Goal: Navigation & Orientation: Find specific page/section

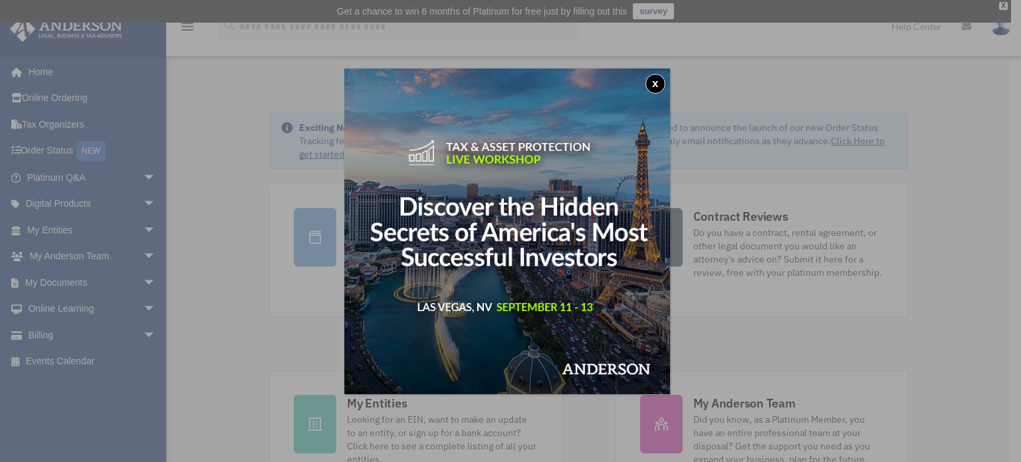
click at [661, 83] on button "x" at bounding box center [655, 84] width 20 height 20
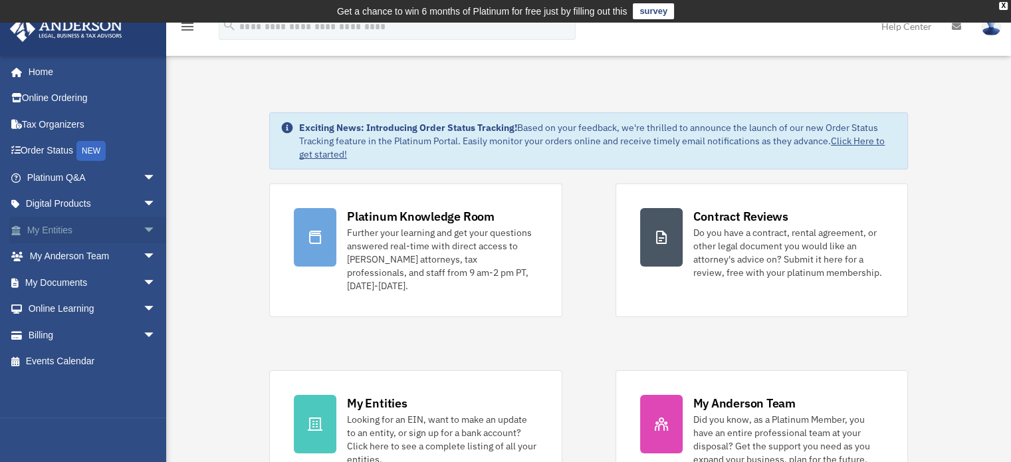
click at [143, 225] on span "arrow_drop_down" at bounding box center [156, 230] width 27 height 27
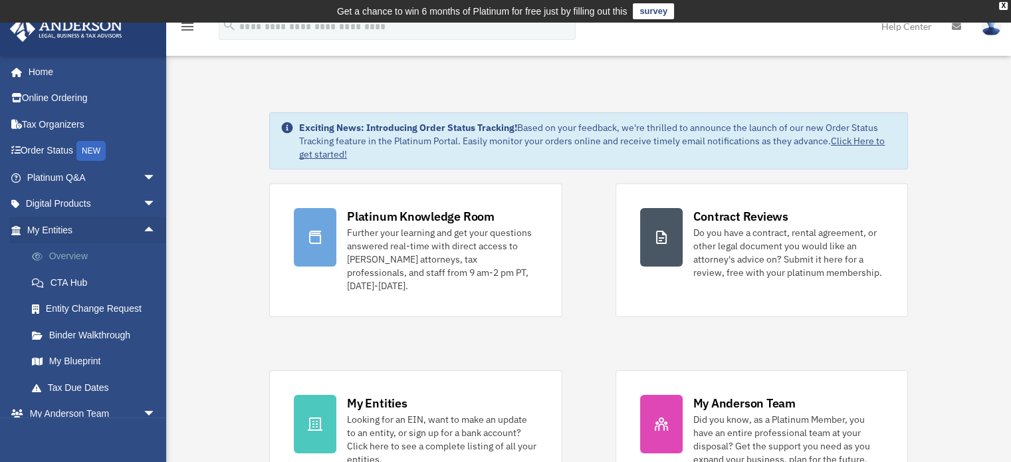
click at [117, 247] on link "Overview" at bounding box center [98, 256] width 158 height 27
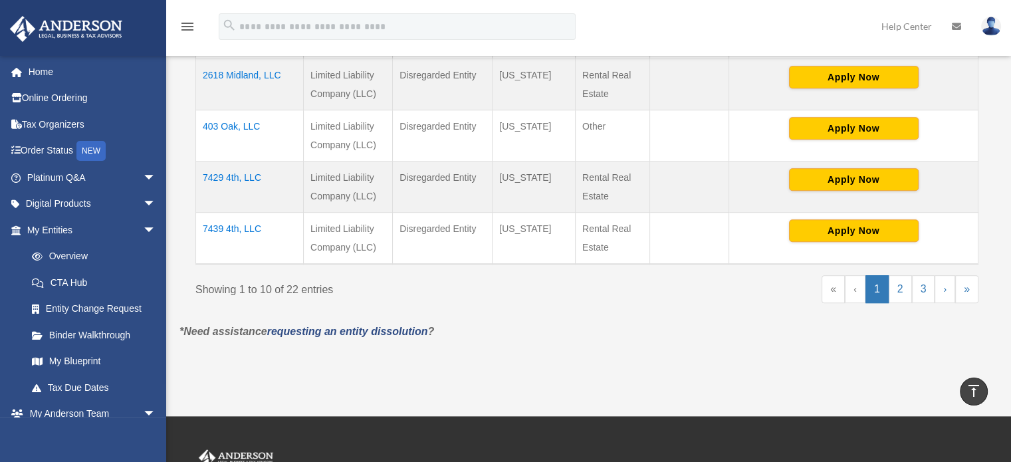
scroll to position [598, 0]
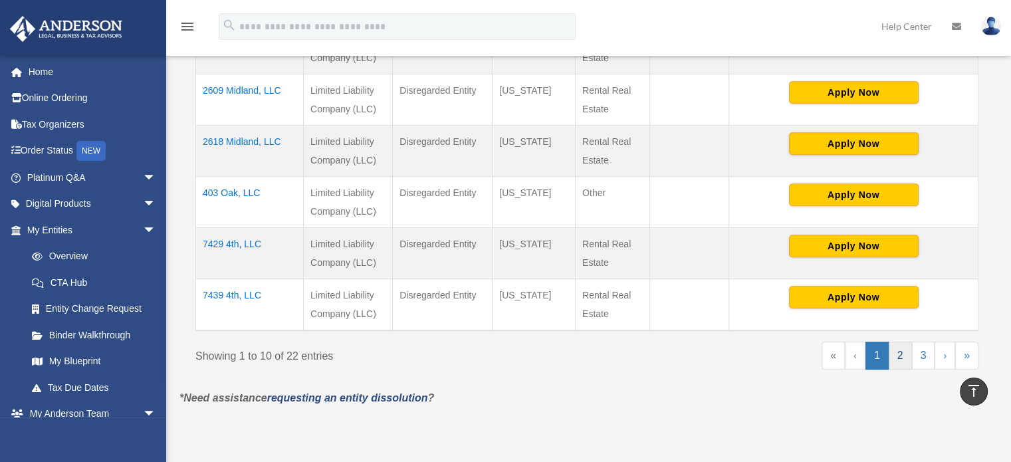
click at [902, 354] on link "2" at bounding box center [900, 356] width 23 height 28
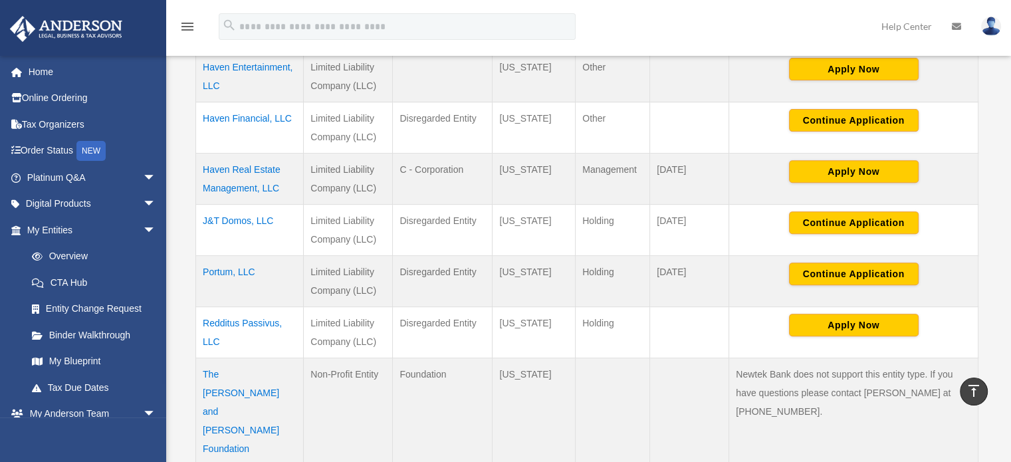
scroll to position [532, 0]
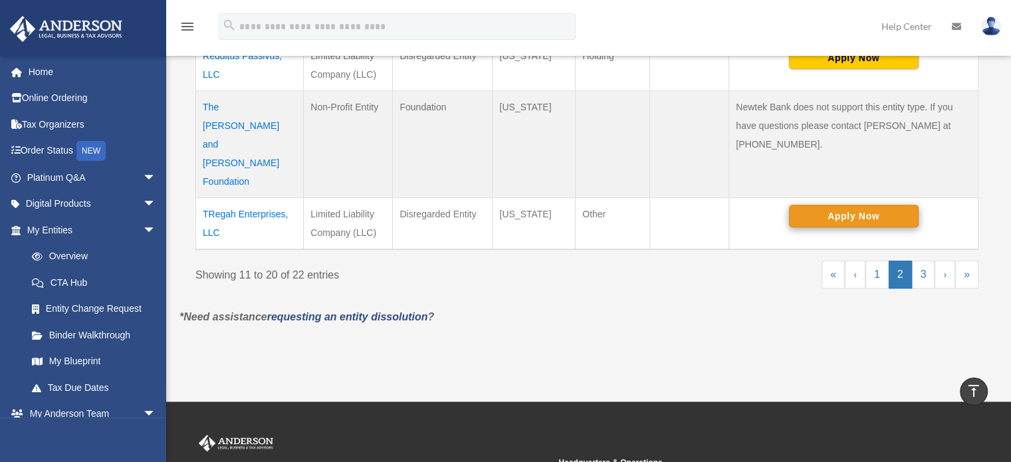
scroll to position [731, 0]
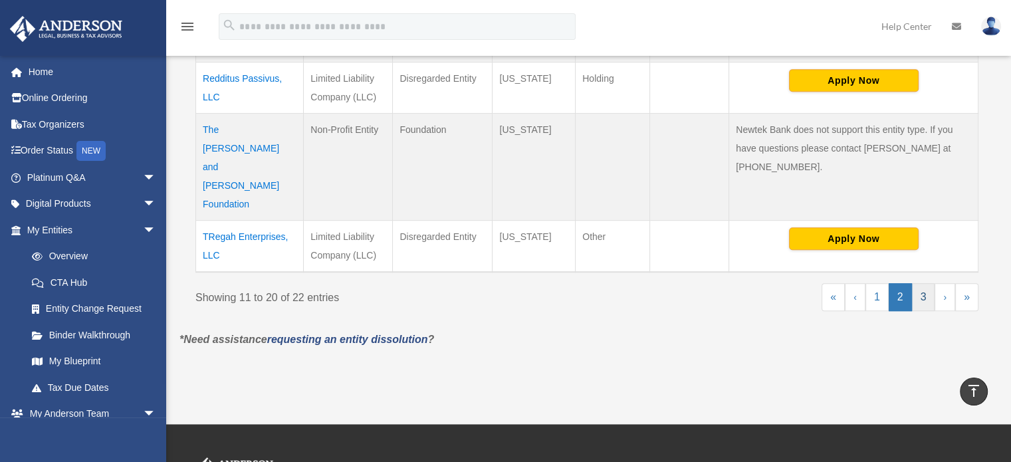
click at [923, 283] on link "3" at bounding box center [923, 297] width 23 height 28
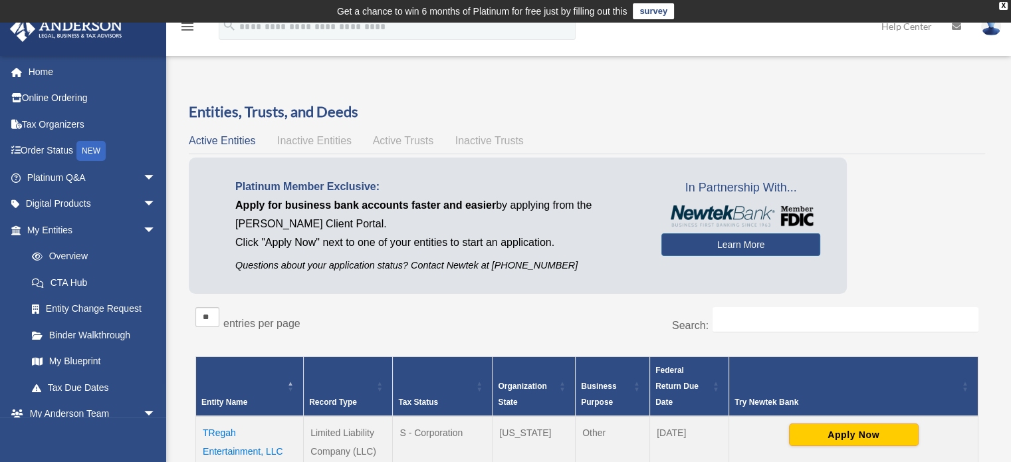
scroll to position [199, 0]
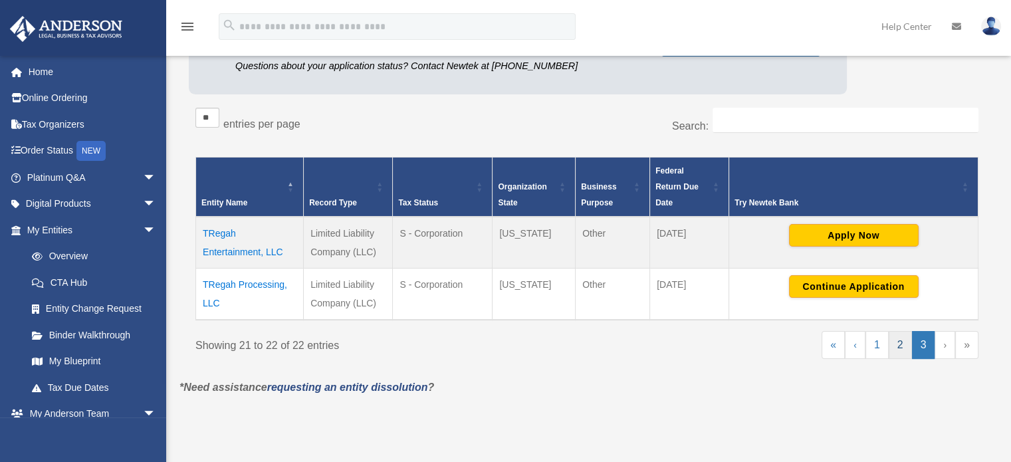
click at [903, 342] on link "2" at bounding box center [900, 345] width 23 height 28
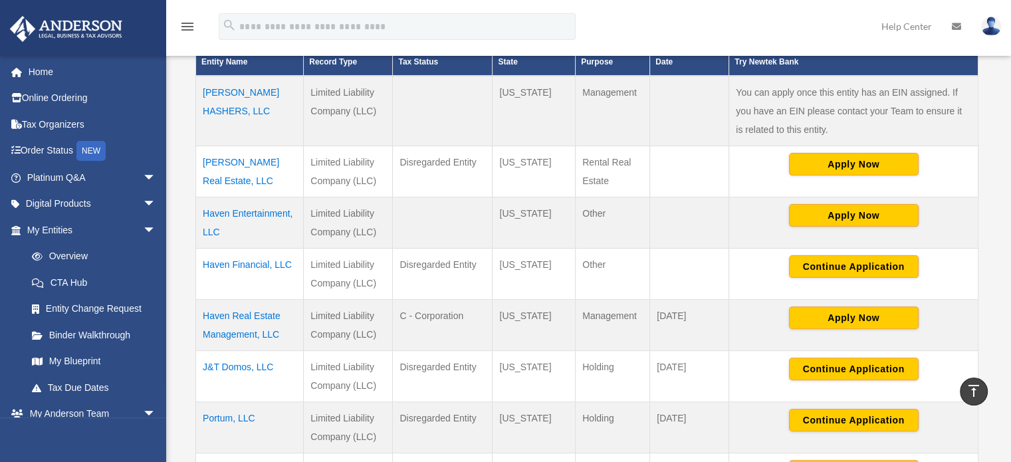
scroll to position [274, 0]
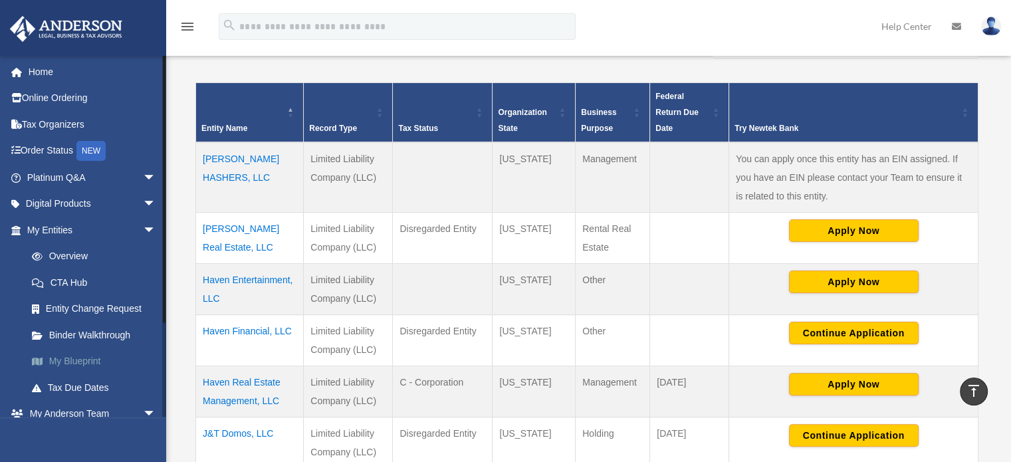
click at [82, 353] on link "My Blueprint" at bounding box center [98, 361] width 158 height 27
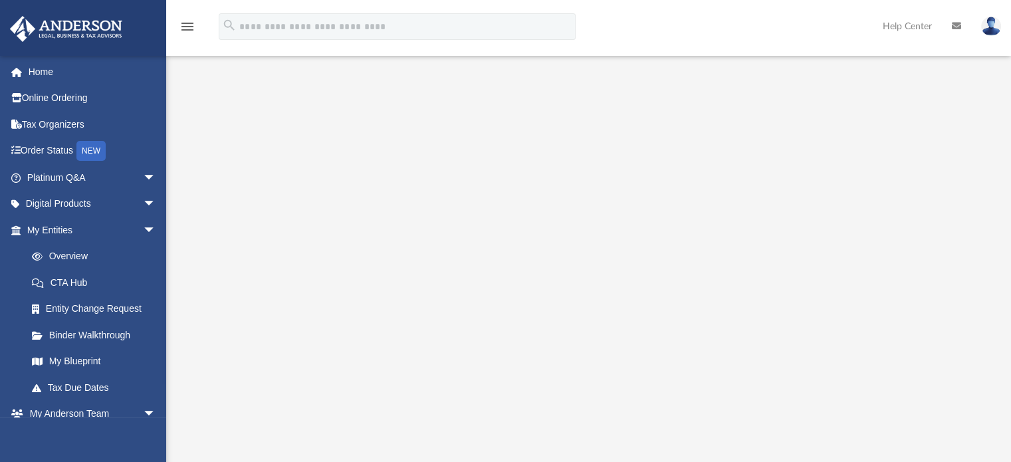
scroll to position [142, 0]
click at [96, 237] on link "My Entities arrow_drop_down" at bounding box center [92, 230] width 167 height 27
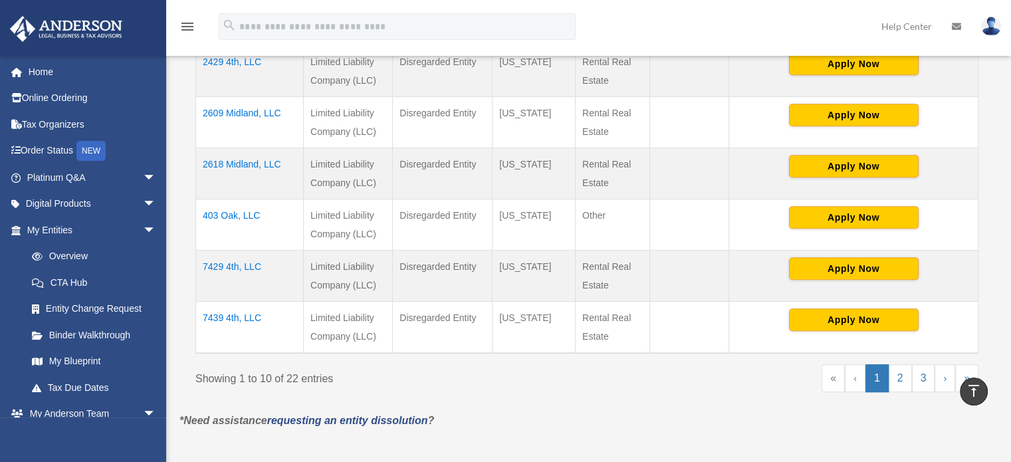
scroll to position [617, 0]
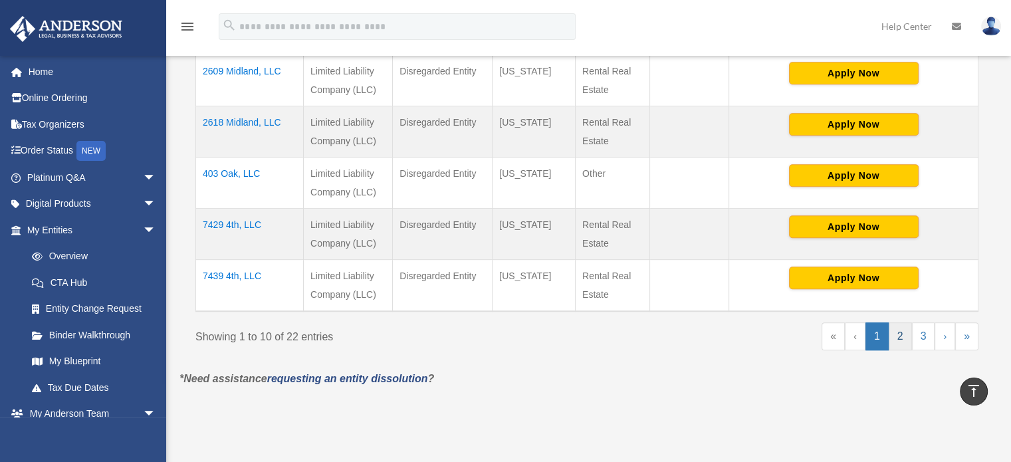
click at [904, 334] on link "2" at bounding box center [900, 336] width 23 height 28
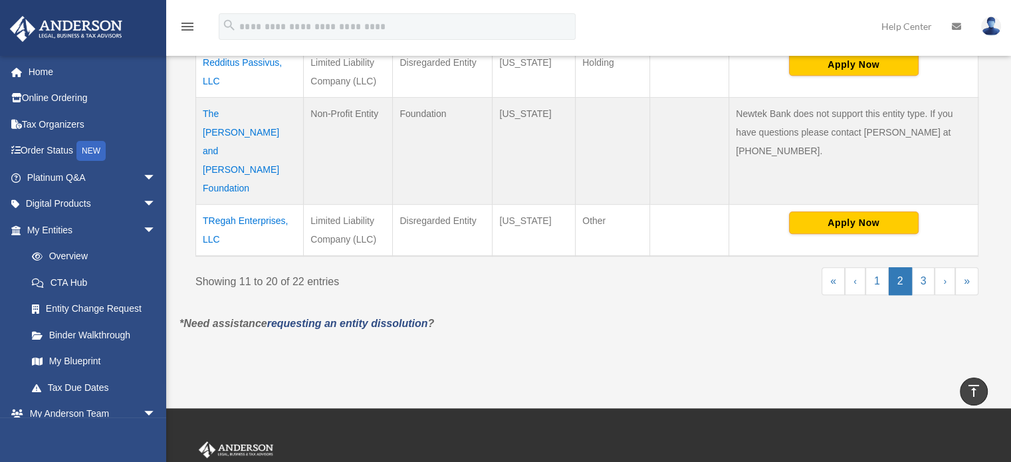
scroll to position [758, 0]
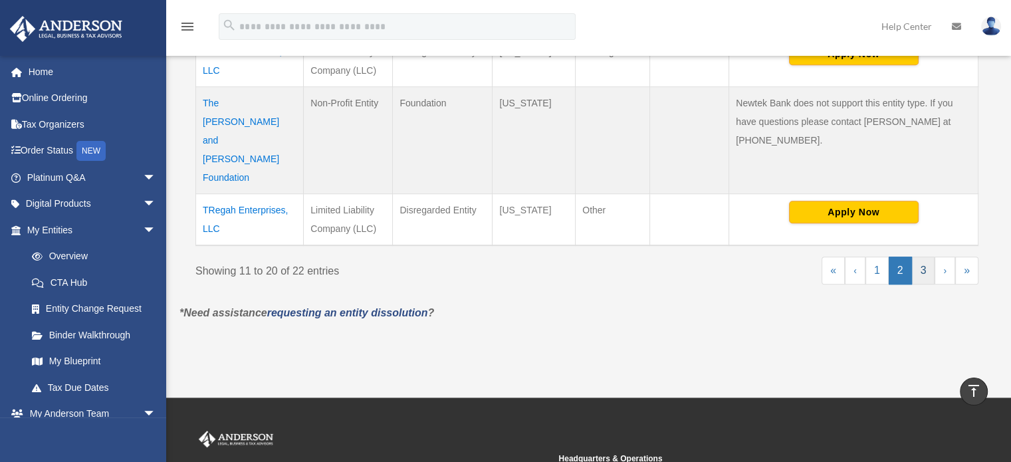
click at [928, 257] on link "3" at bounding box center [923, 271] width 23 height 28
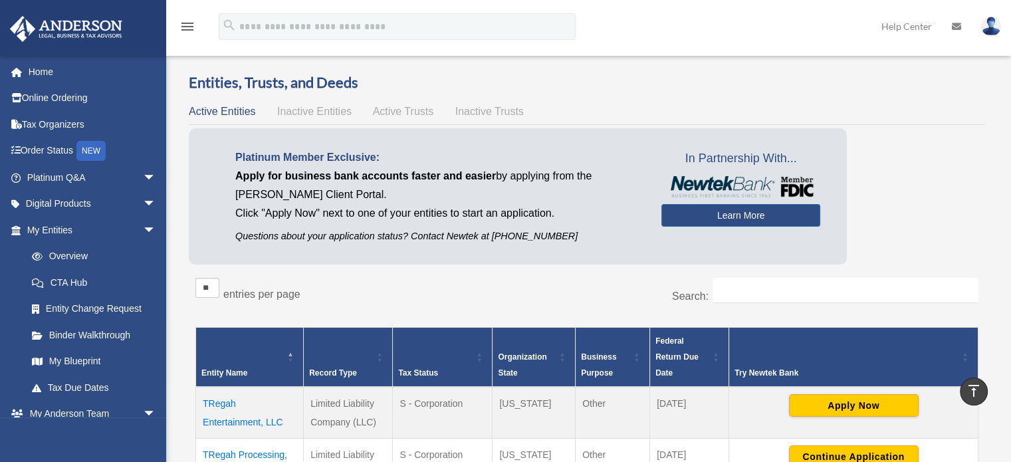
scroll to position [3, 0]
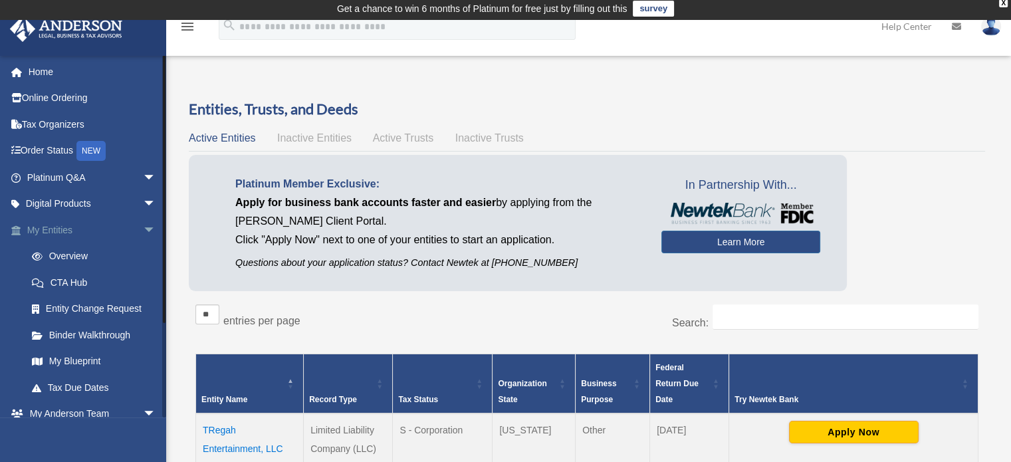
click at [143, 231] on span "arrow_drop_down" at bounding box center [156, 230] width 27 height 27
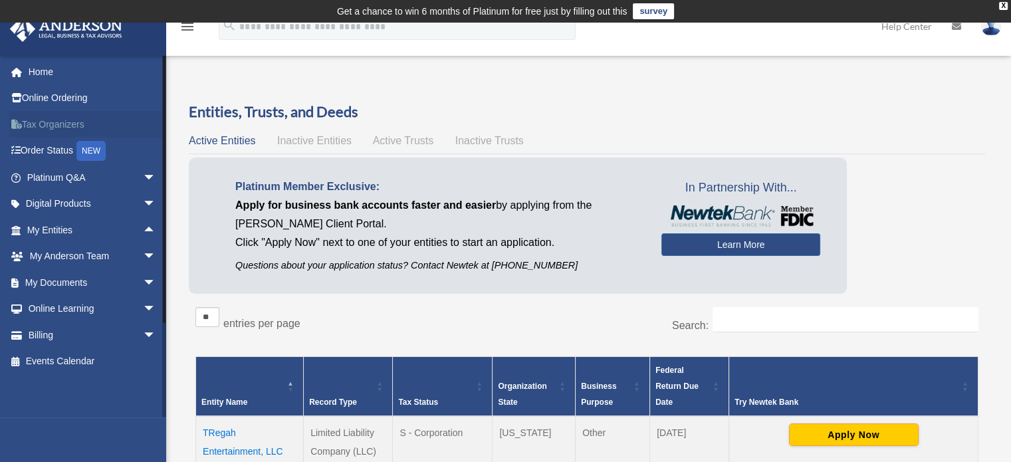
scroll to position [0, 0]
click at [69, 280] on link "My Documents arrow_drop_down" at bounding box center [92, 282] width 167 height 27
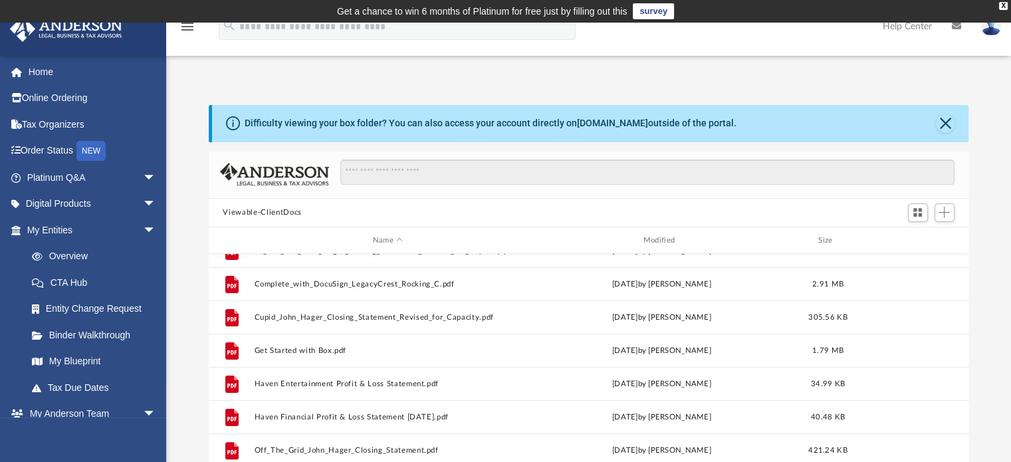
scroll to position [455, 0]
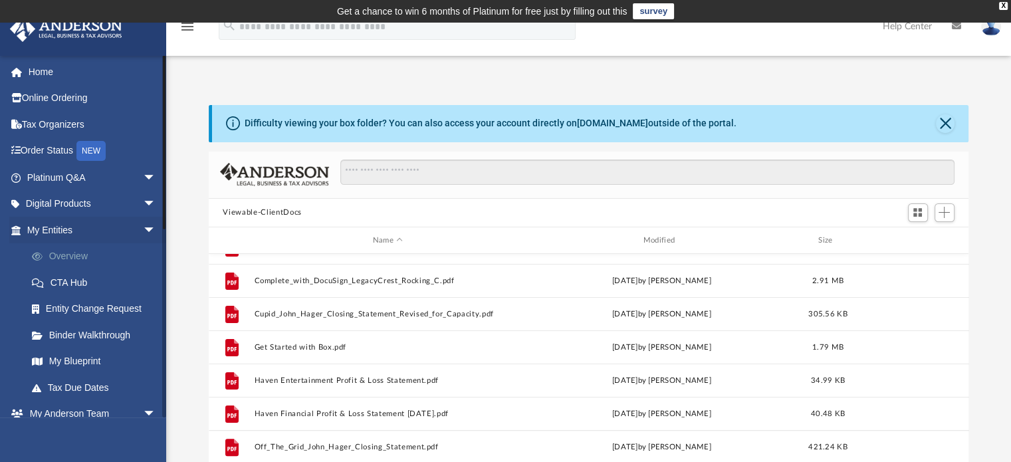
click at [67, 260] on link "Overview" at bounding box center [98, 256] width 158 height 27
click at [66, 358] on link "My Blueprint" at bounding box center [98, 361] width 158 height 27
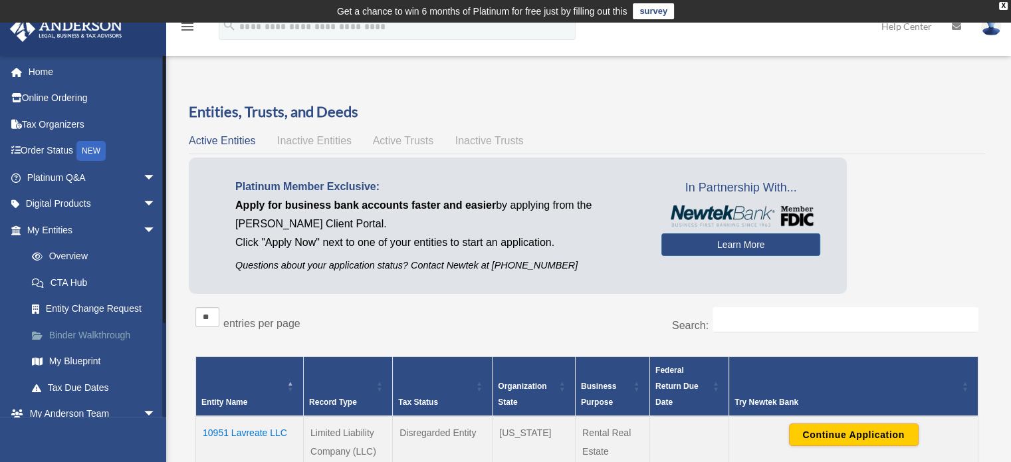
click at [114, 340] on link "Binder Walkthrough" at bounding box center [98, 335] width 158 height 27
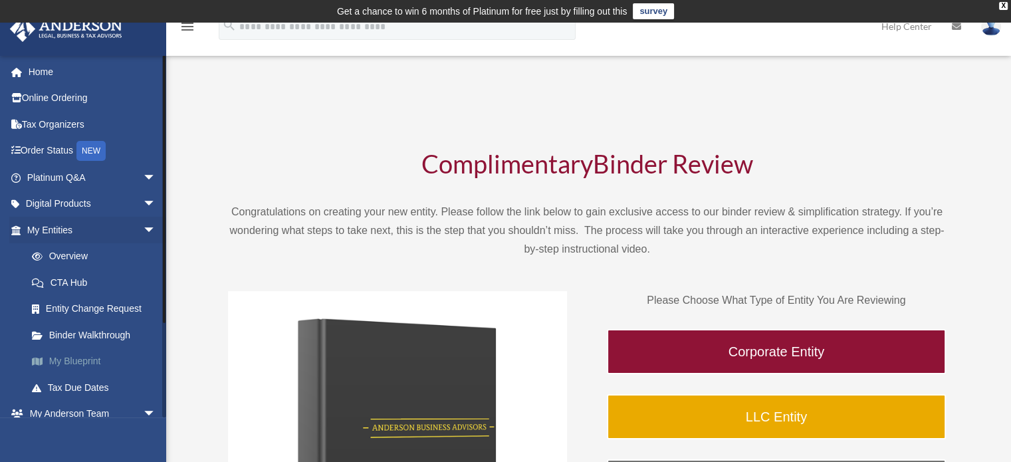
click at [74, 357] on link "My Blueprint" at bounding box center [98, 361] width 158 height 27
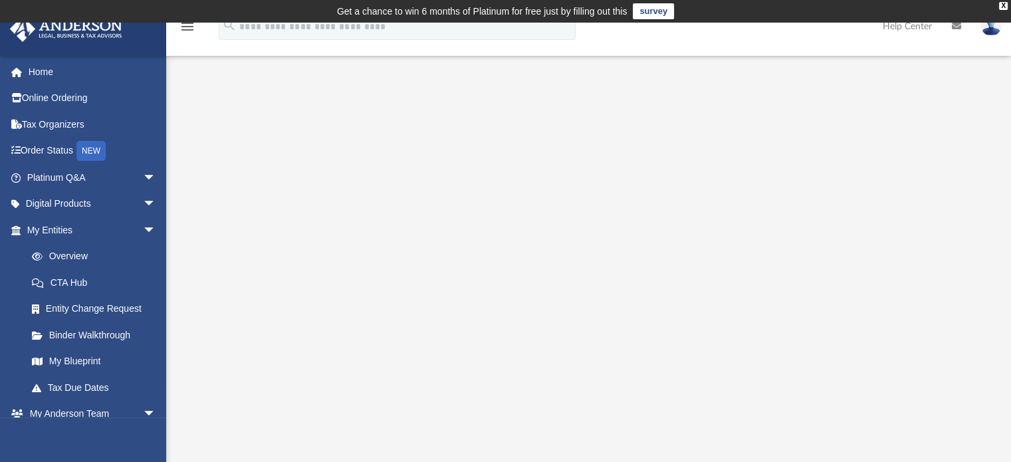
scroll to position [452, 0]
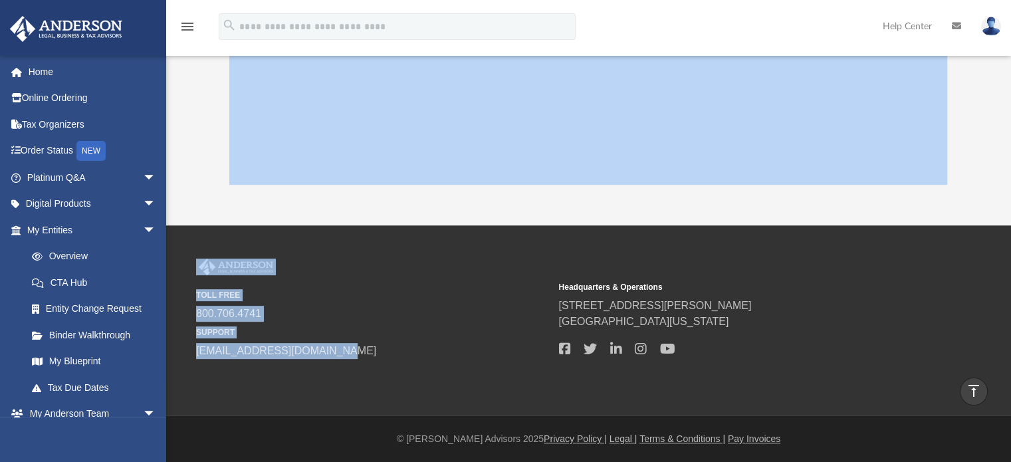
drag, startPoint x: 493, startPoint y: 221, endPoint x: 510, endPoint y: 312, distance: 93.3
click at [441, 362] on div "menu search Site Menu add [PERSON_NAME][EMAIL_ADDRESS][DOMAIN_NAME] My Profile …" at bounding box center [505, 17] width 1011 height 892
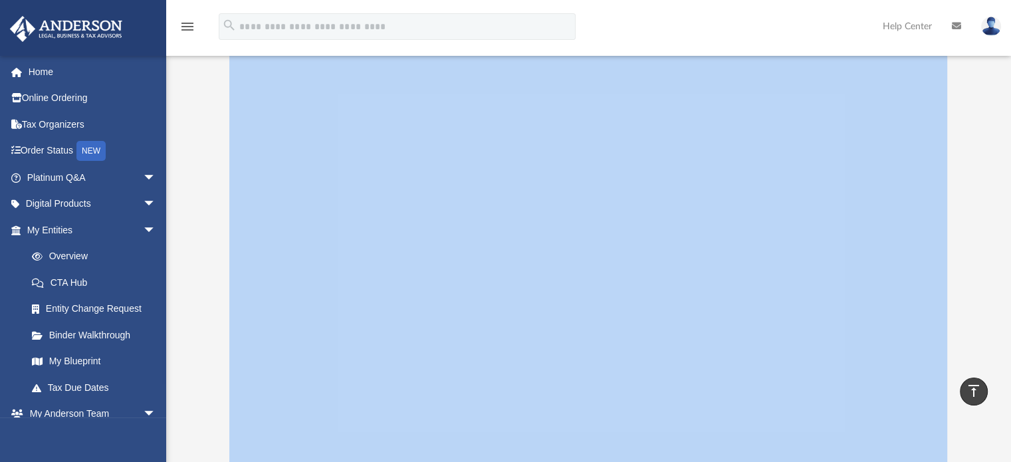
scroll to position [53, 0]
click at [975, 251] on div at bounding box center [588, 318] width 845 height 532
